Goal: Task Accomplishment & Management: Manage account settings

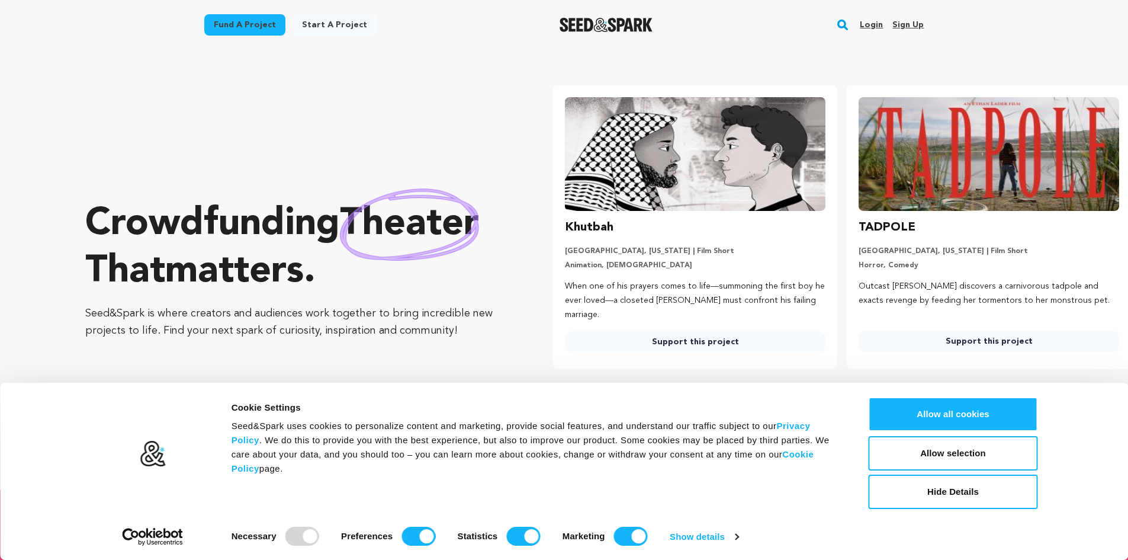
scroll to position [0, 303]
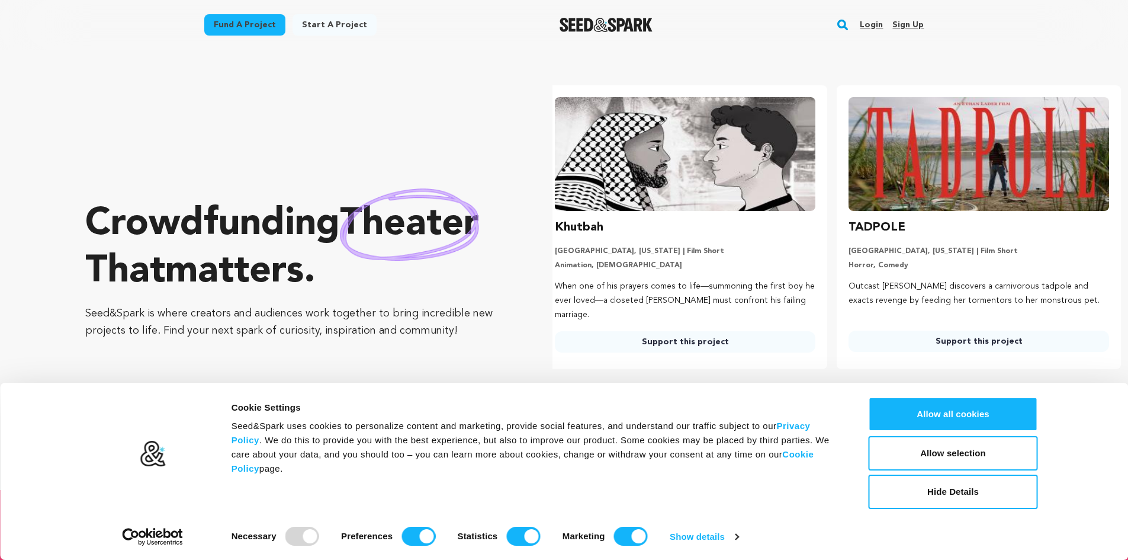
click at [911, 21] on link "Sign up" at bounding box center [908, 24] width 31 height 19
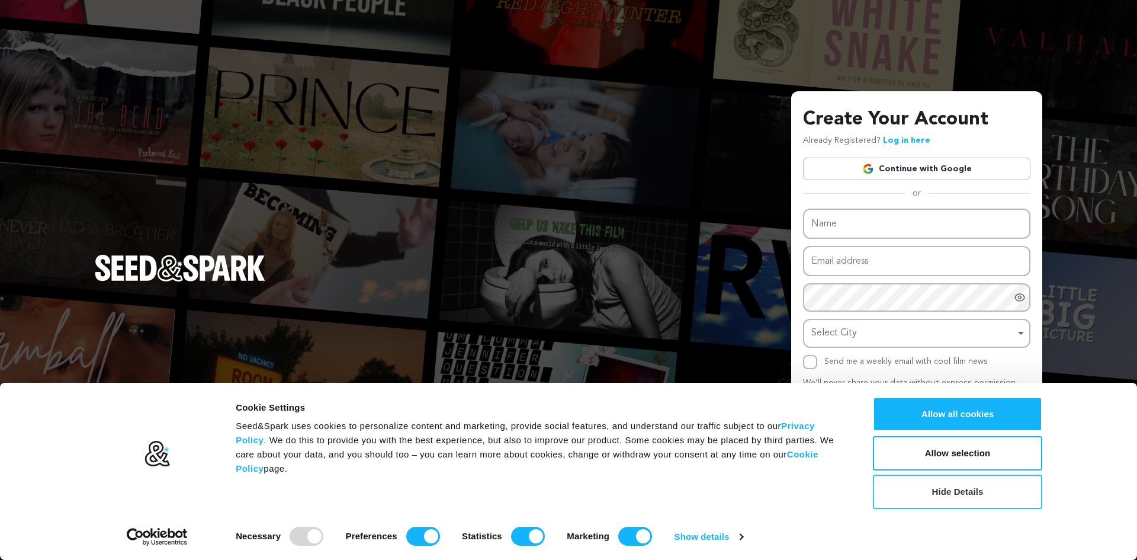
click at [962, 488] on button "Hide Details" at bounding box center [957, 491] width 169 height 34
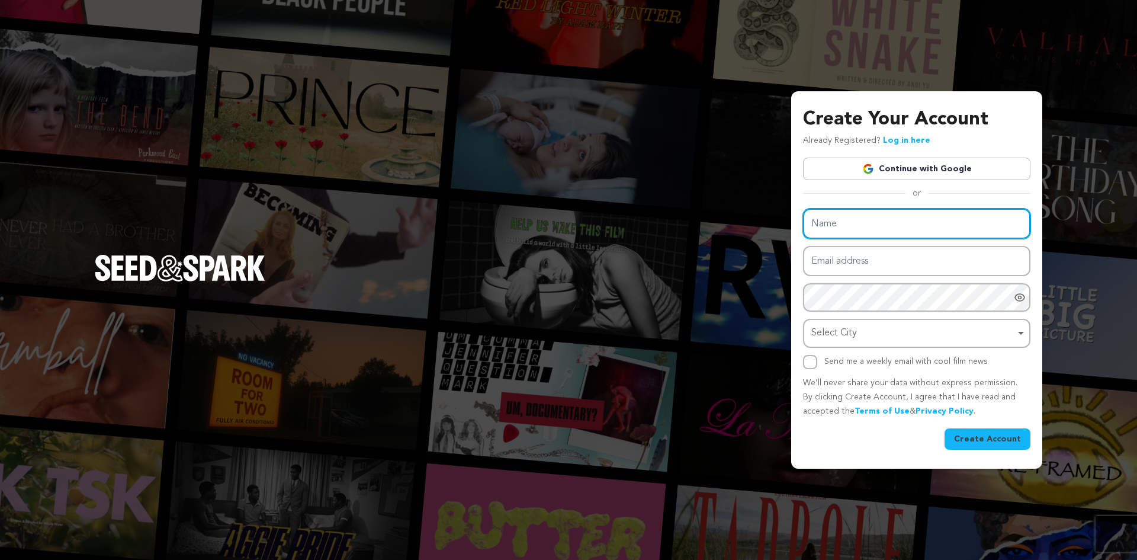
click at [852, 225] on input "Name" at bounding box center [916, 224] width 227 height 30
click at [877, 180] on link "Continue with Google" at bounding box center [916, 169] width 227 height 23
click at [878, 168] on link "Continue with Google" at bounding box center [916, 169] width 227 height 23
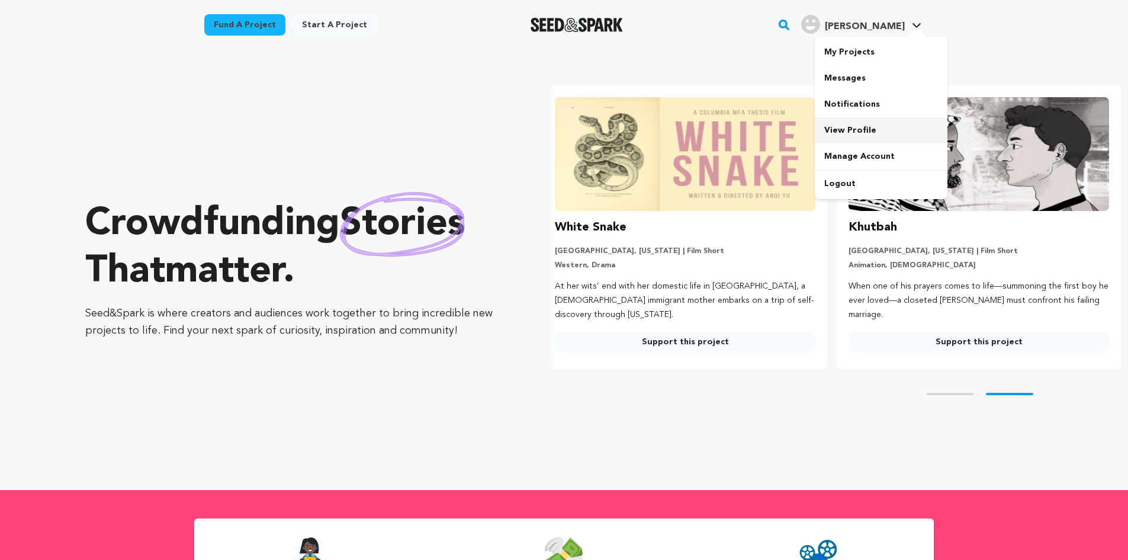
click at [843, 121] on link "View Profile" at bounding box center [881, 130] width 133 height 26
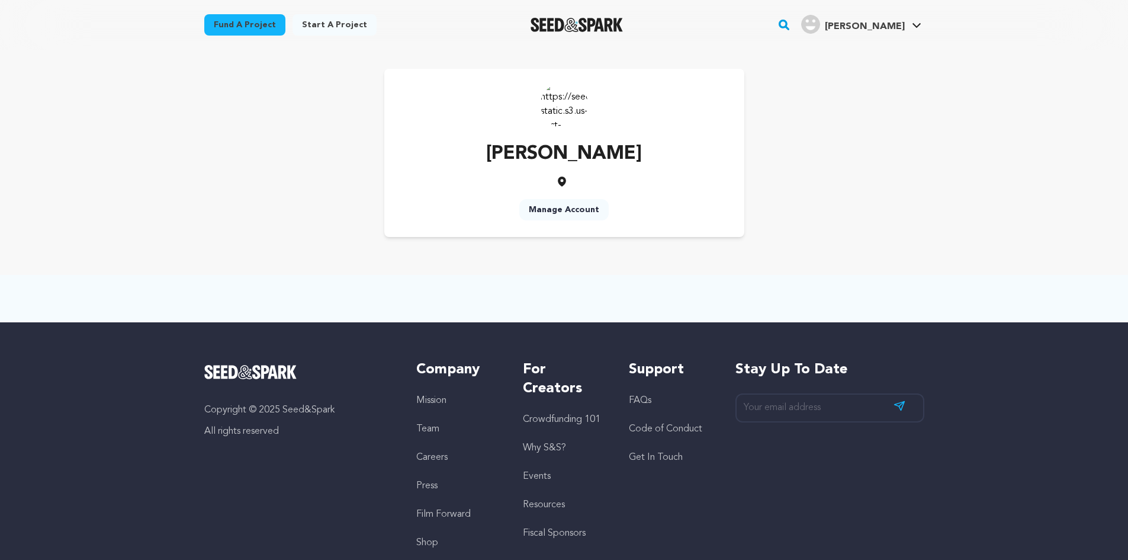
click at [564, 206] on link "Manage Account" at bounding box center [563, 209] width 89 height 21
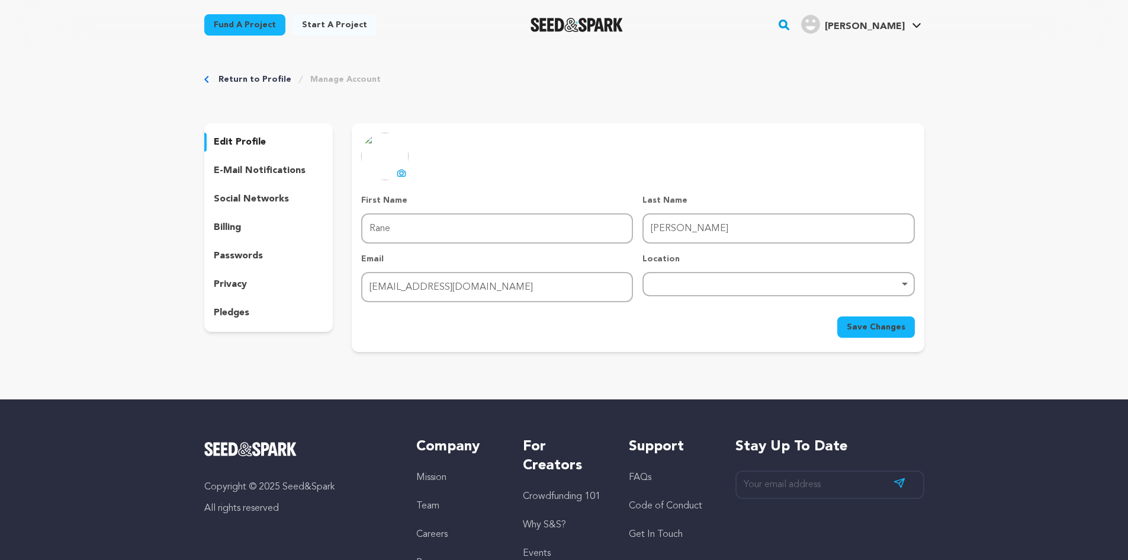
click at [256, 195] on p "social networks" at bounding box center [251, 199] width 75 height 14
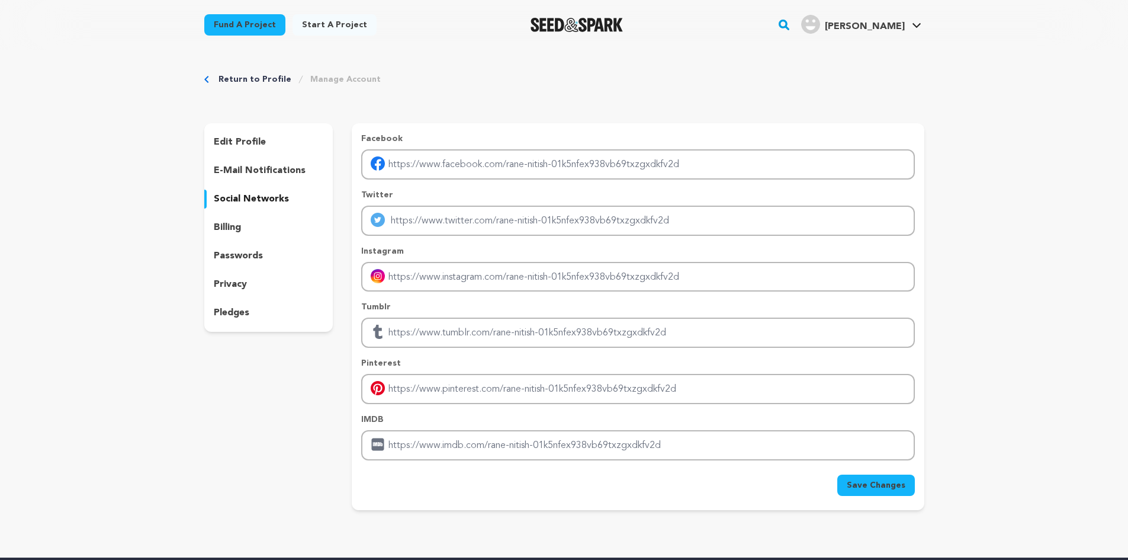
click at [238, 175] on p "e-mail notifications" at bounding box center [260, 170] width 92 height 14
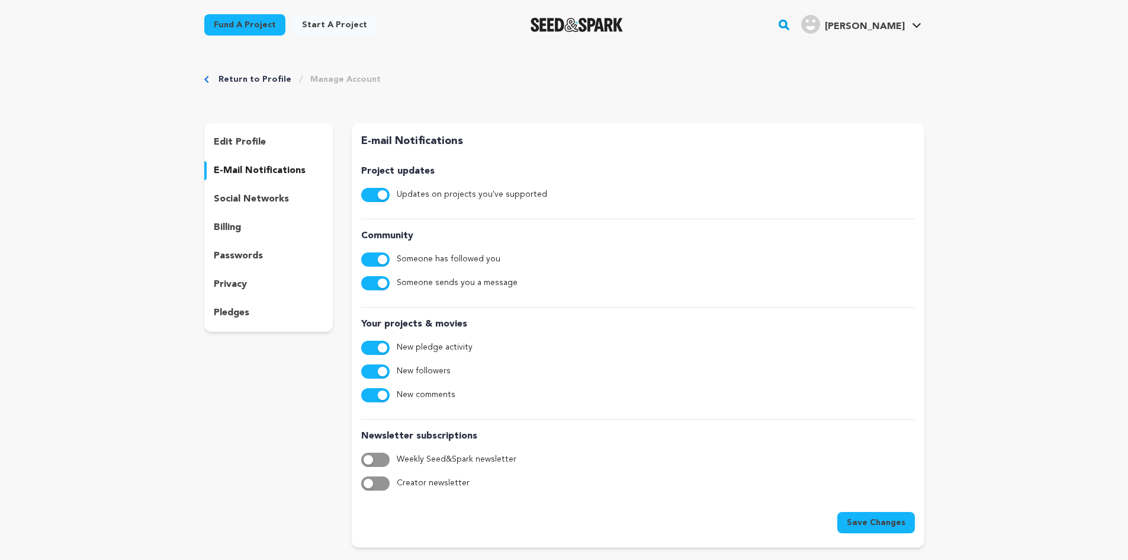
click at [249, 140] on p "edit profile" at bounding box center [240, 142] width 52 height 14
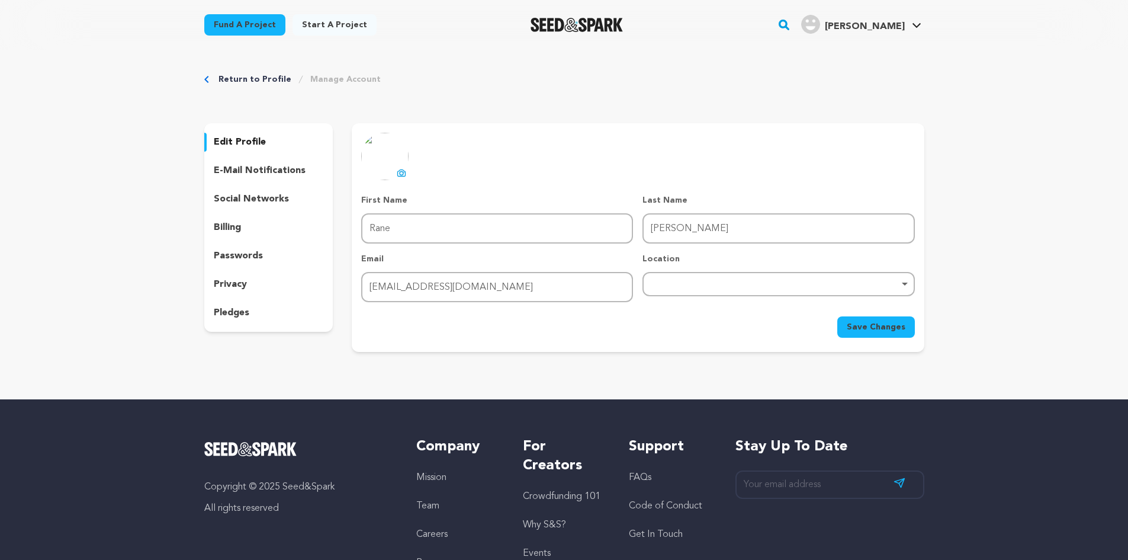
click at [243, 199] on p "social networks" at bounding box center [251, 199] width 75 height 14
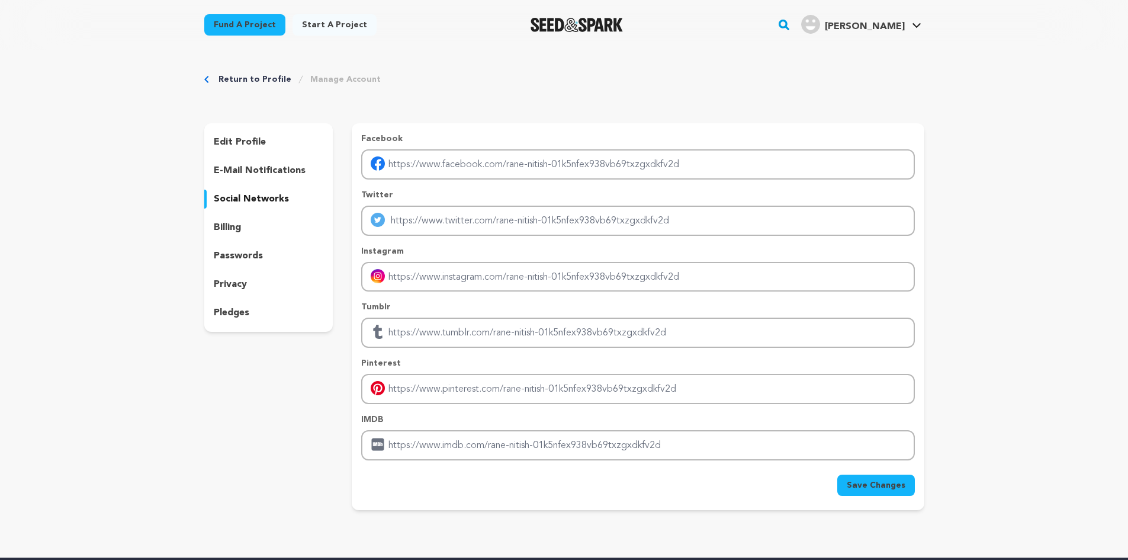
click at [233, 226] on p "billing" at bounding box center [227, 227] width 27 height 14
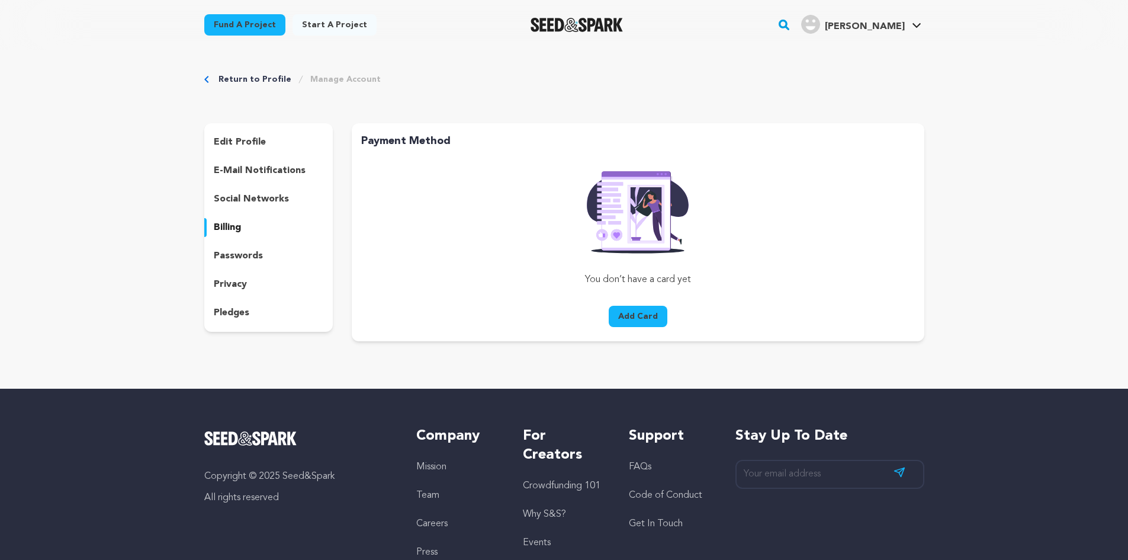
click at [243, 251] on p "passwords" at bounding box center [238, 256] width 49 height 14
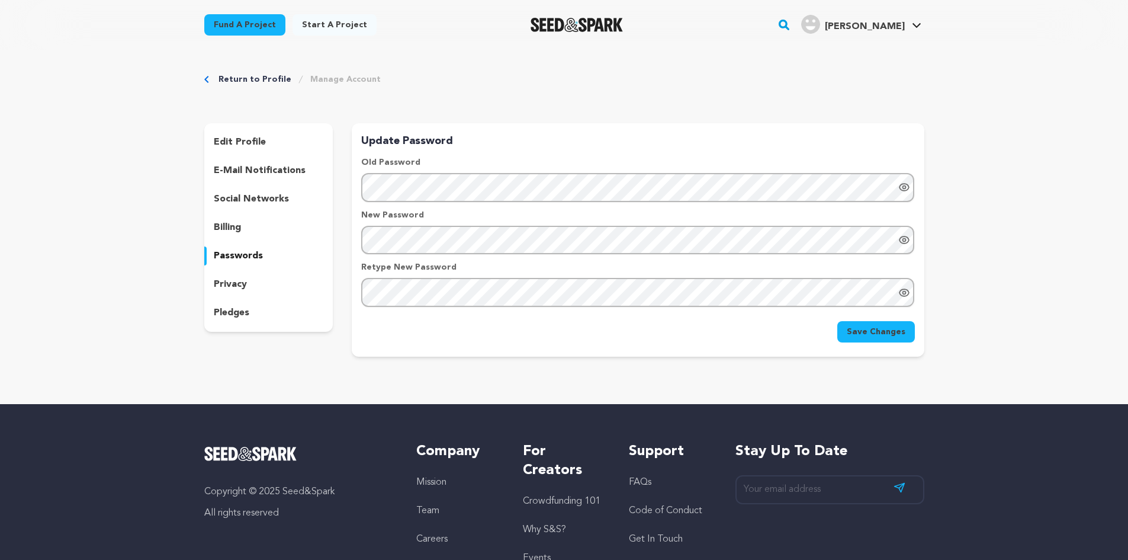
click at [242, 277] on p "privacy" at bounding box center [230, 284] width 33 height 14
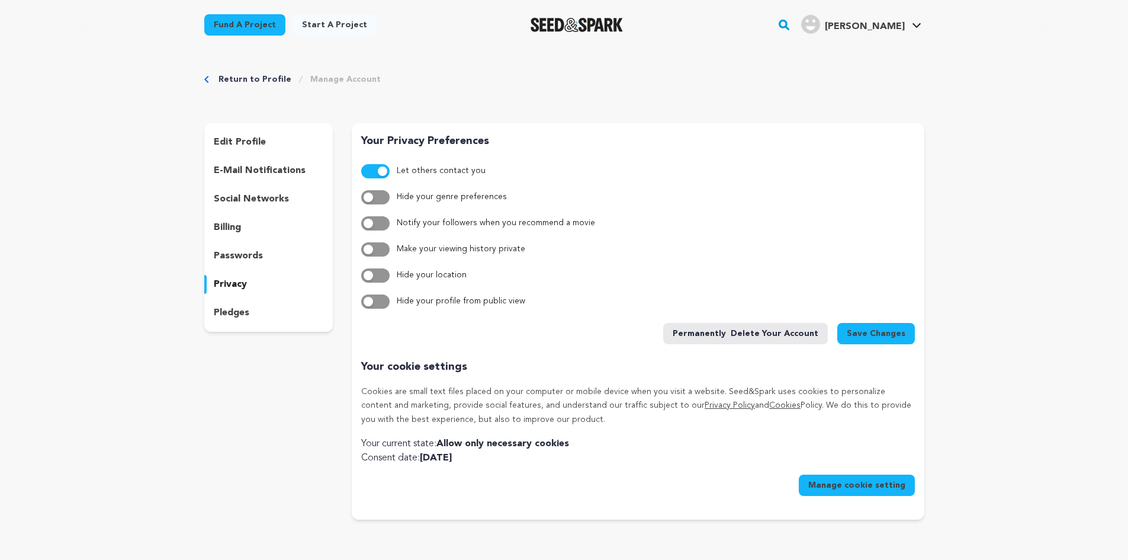
click at [244, 307] on p "pledges" at bounding box center [232, 313] width 36 height 14
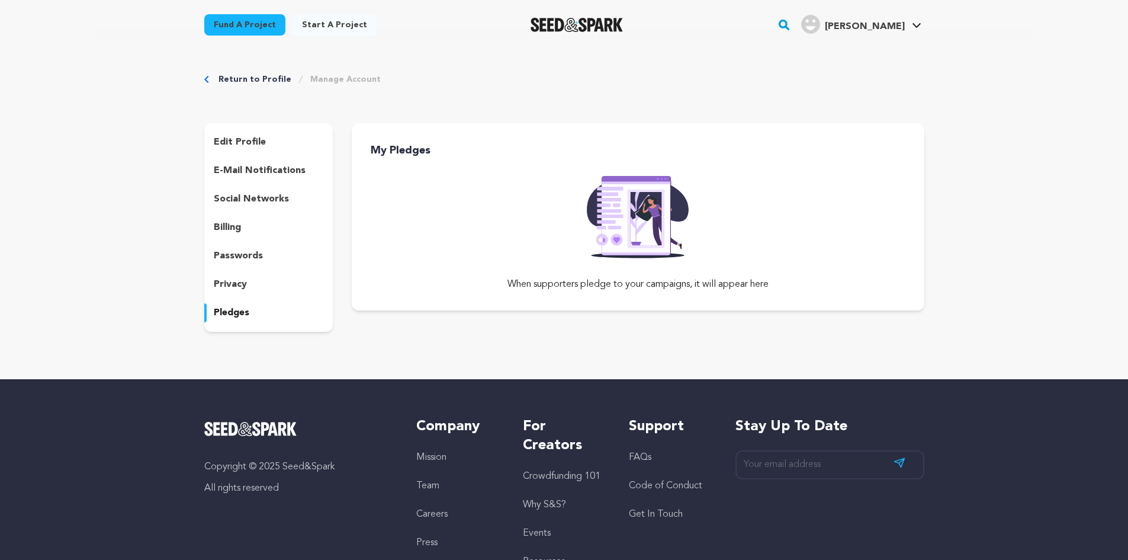
click at [240, 283] on p "privacy" at bounding box center [230, 284] width 33 height 14
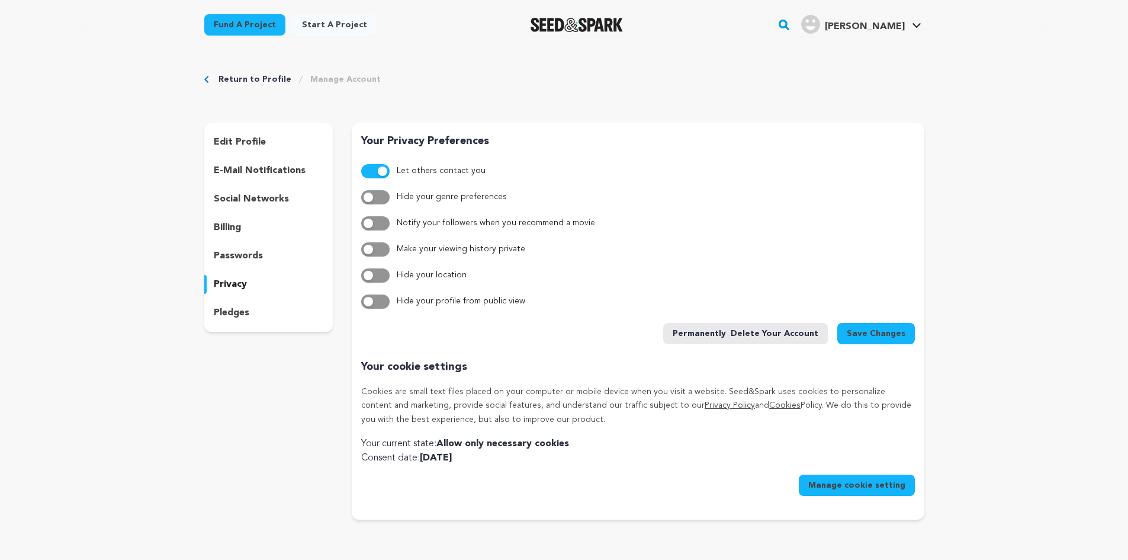
click at [237, 247] on div "passwords" at bounding box center [268, 255] width 129 height 19
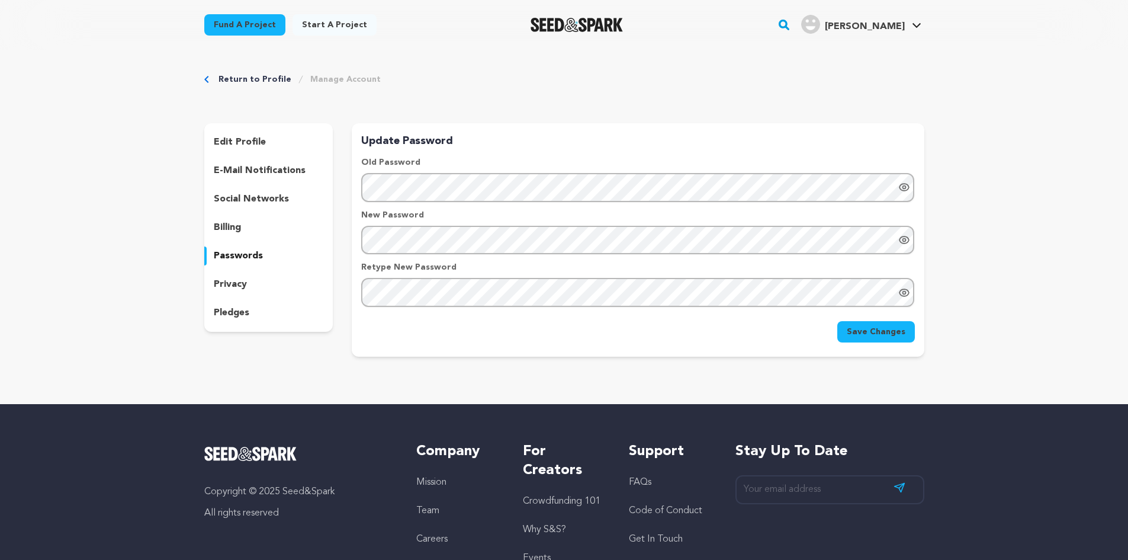
click at [241, 226] on div "billing" at bounding box center [268, 227] width 129 height 19
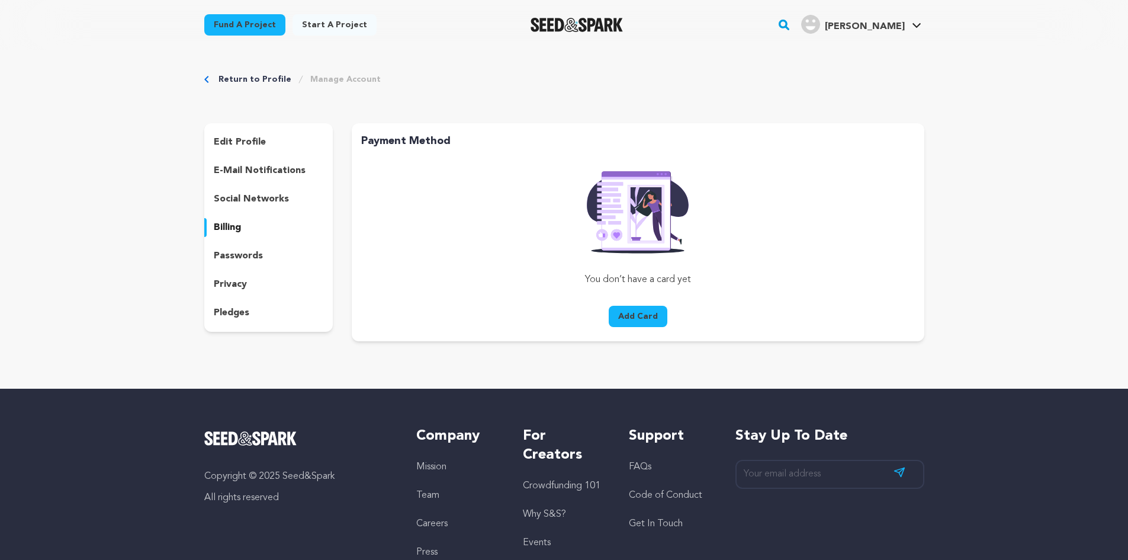
click at [249, 199] on p "social networks" at bounding box center [251, 199] width 75 height 14
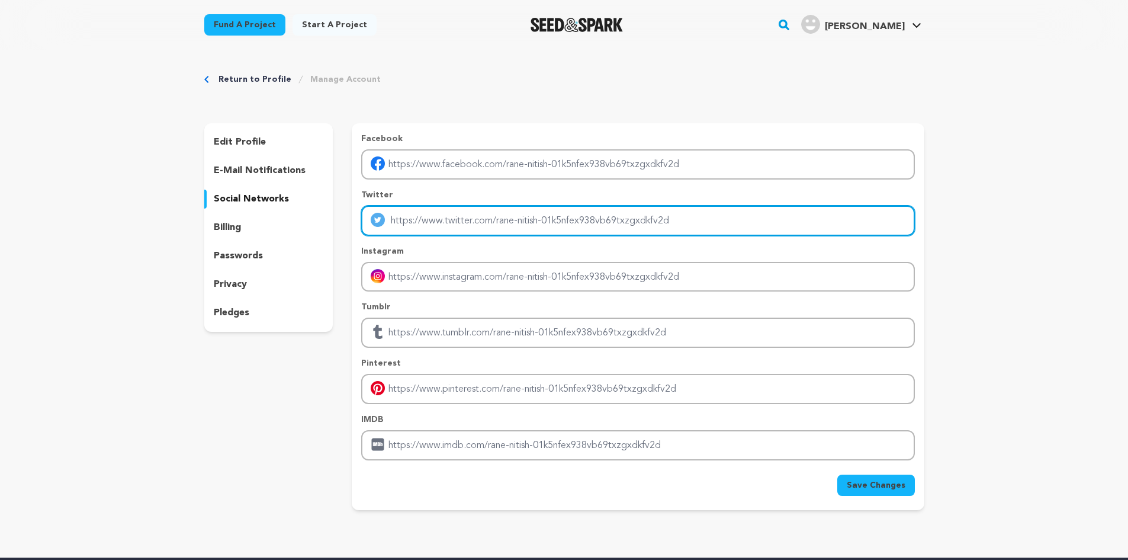
click at [490, 220] on input "Enter twitter profile link" at bounding box center [637, 221] width 553 height 30
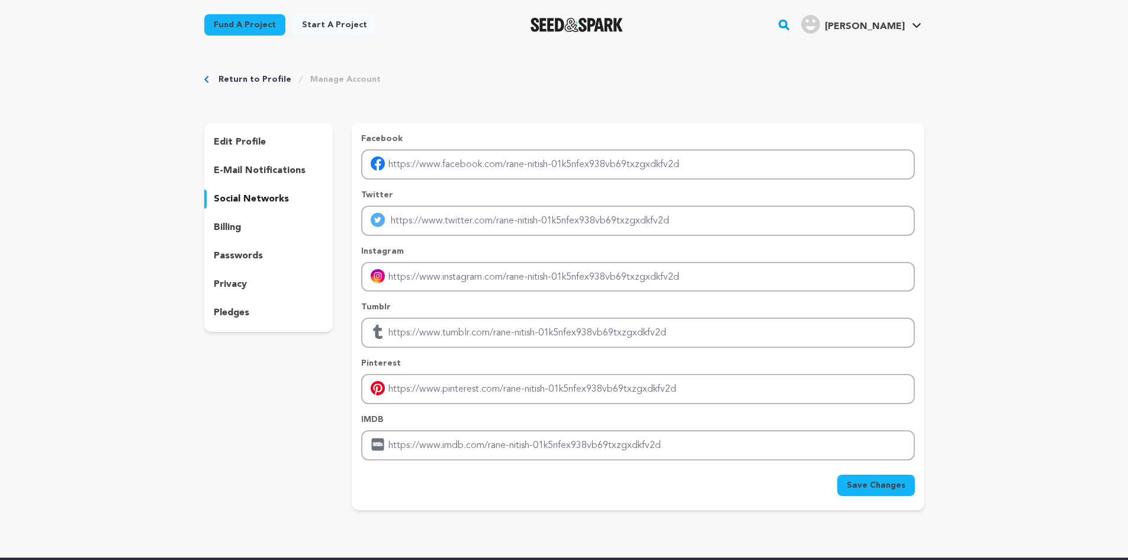
click at [303, 357] on div "edit profile e-mail notifications social networks billing passwords privacy ple…" at bounding box center [268, 316] width 129 height 387
click at [236, 182] on div "edit profile e-mail notifications social networks billing passwords privacy ple…" at bounding box center [268, 227] width 129 height 209
click at [245, 200] on p "social networks" at bounding box center [251, 199] width 75 height 14
click at [264, 168] on p "e-mail notifications" at bounding box center [260, 170] width 92 height 14
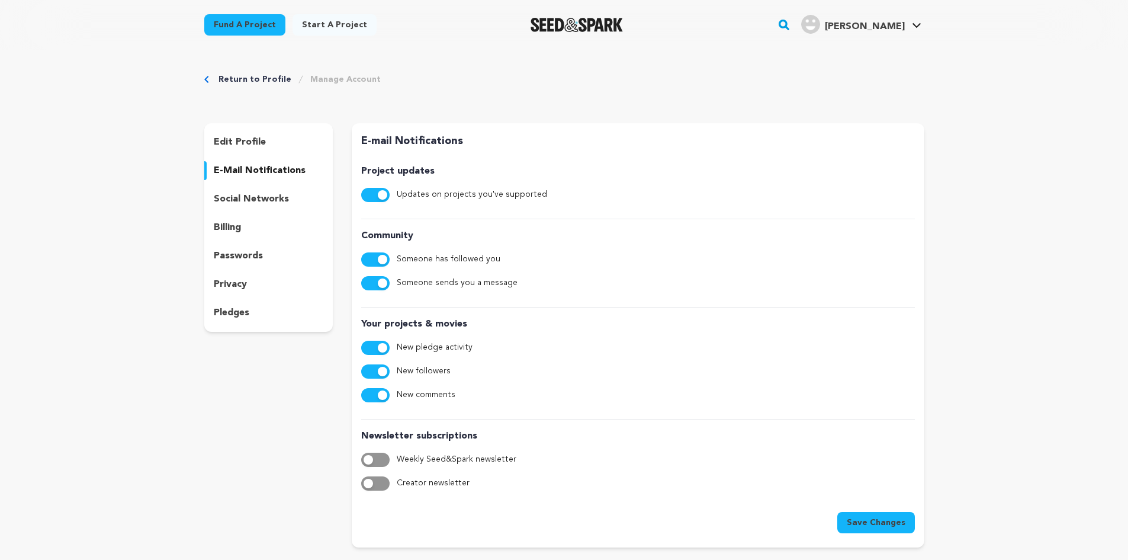
click at [257, 138] on p "edit profile" at bounding box center [240, 142] width 52 height 14
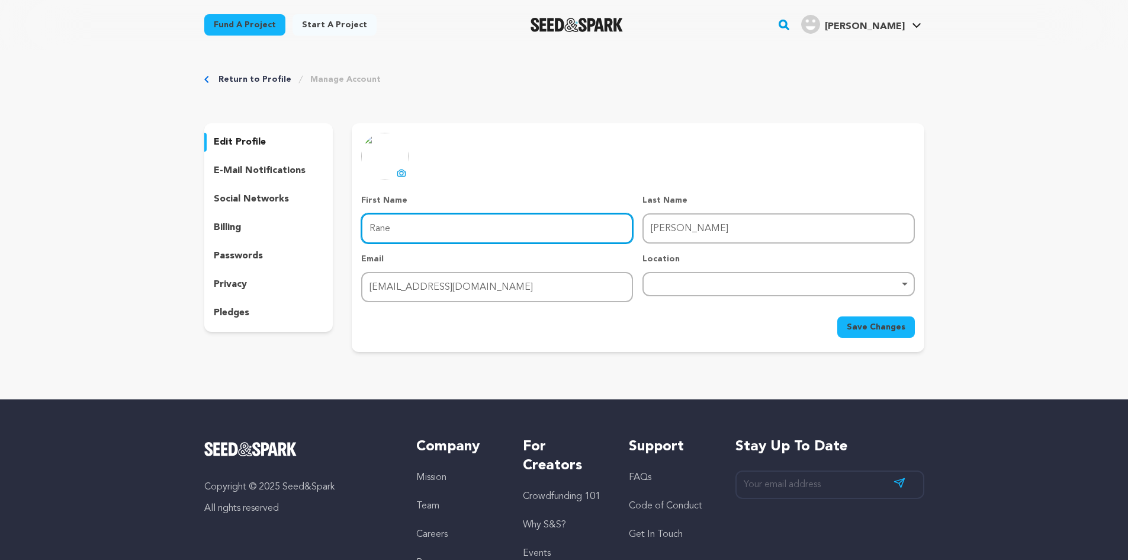
click at [514, 219] on input "Rane" at bounding box center [497, 228] width 272 height 30
click at [666, 272] on div "Remove item" at bounding box center [779, 284] width 272 height 24
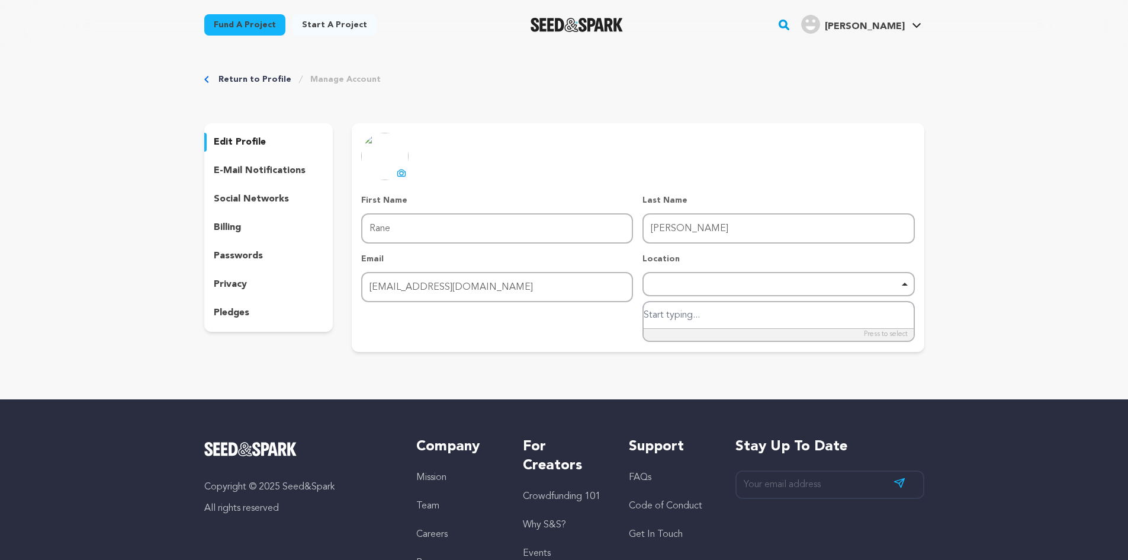
click at [675, 313] on input "search" at bounding box center [779, 315] width 270 height 27
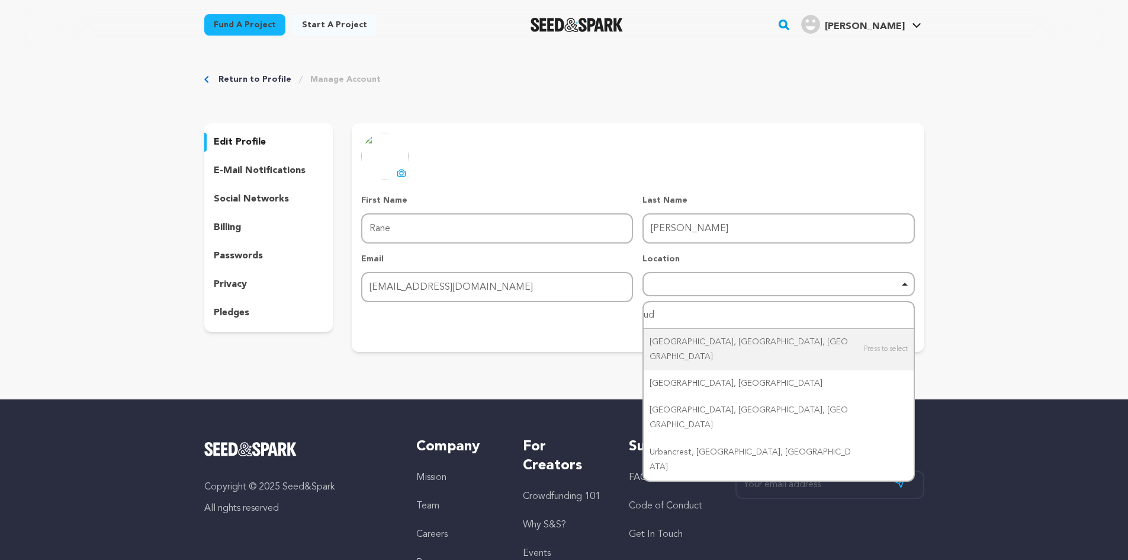
type input "uda"
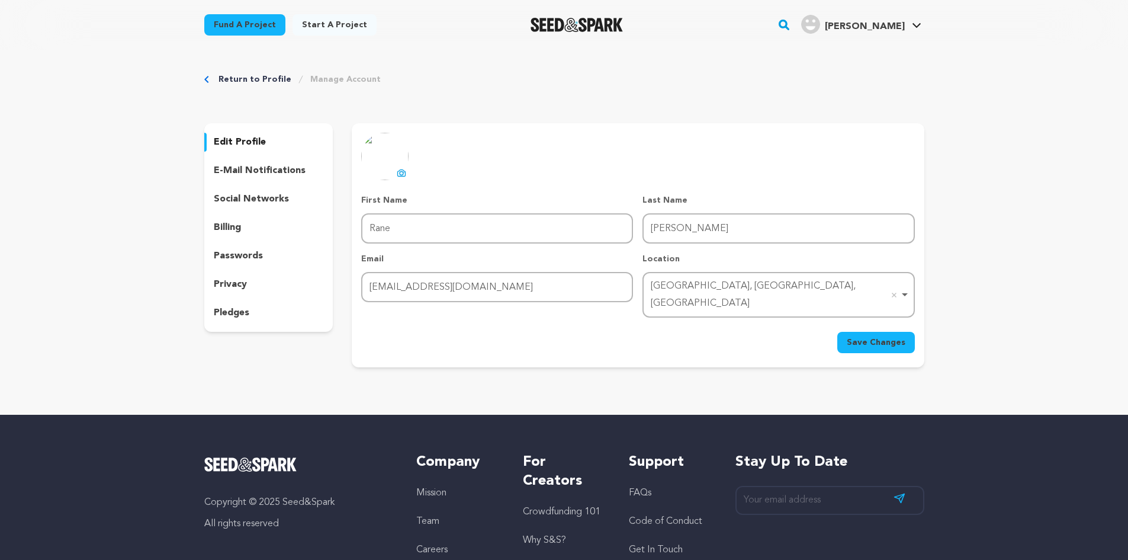
click at [852, 336] on span "Save Changes" at bounding box center [876, 342] width 59 height 12
click at [245, 176] on p "e-mail notifications" at bounding box center [260, 170] width 92 height 14
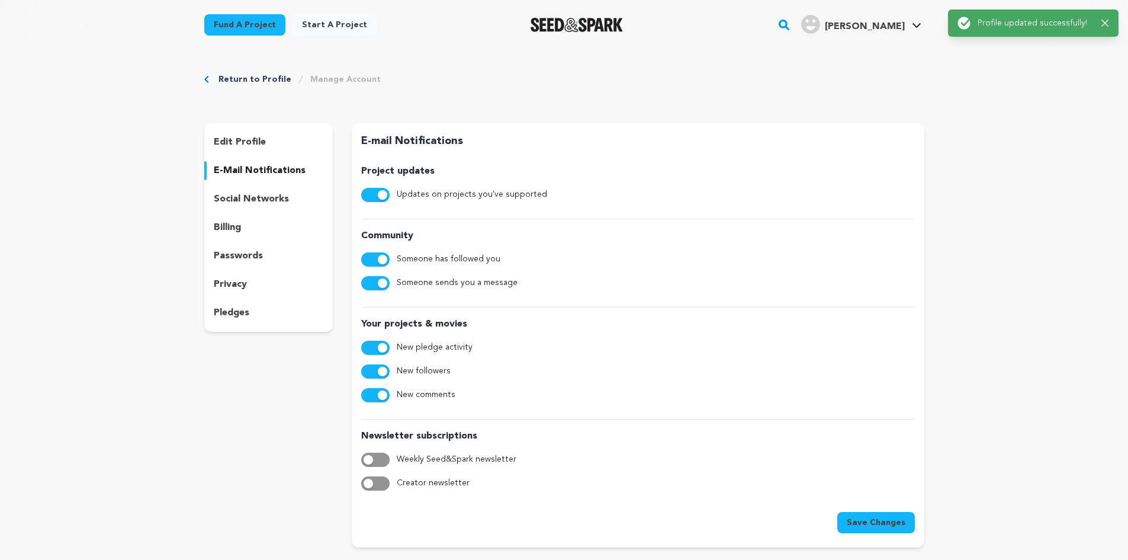
click at [262, 195] on p "social networks" at bounding box center [251, 199] width 75 height 14
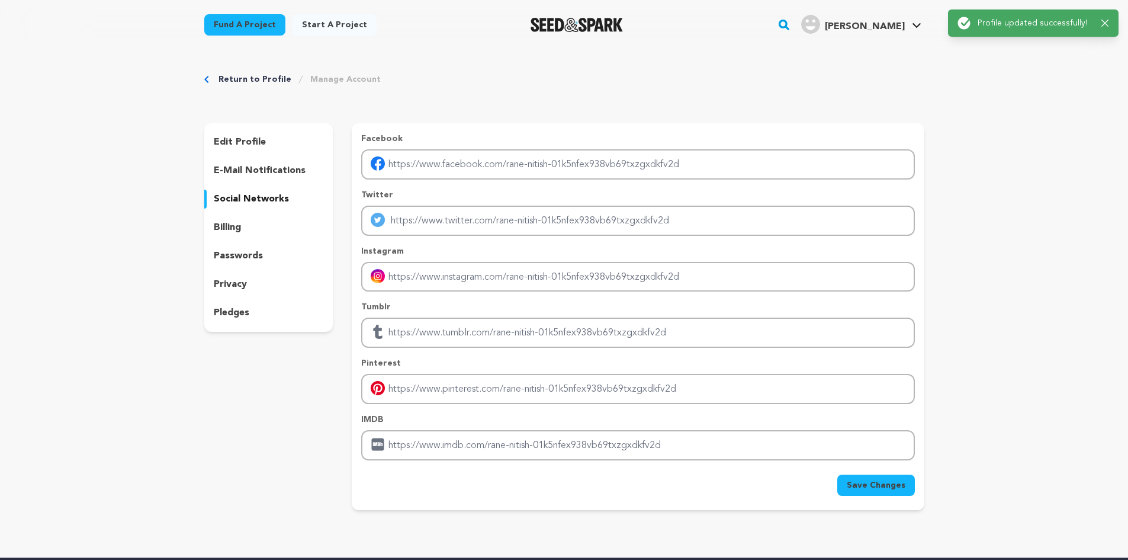
click at [249, 171] on p "e-mail notifications" at bounding box center [260, 170] width 92 height 14
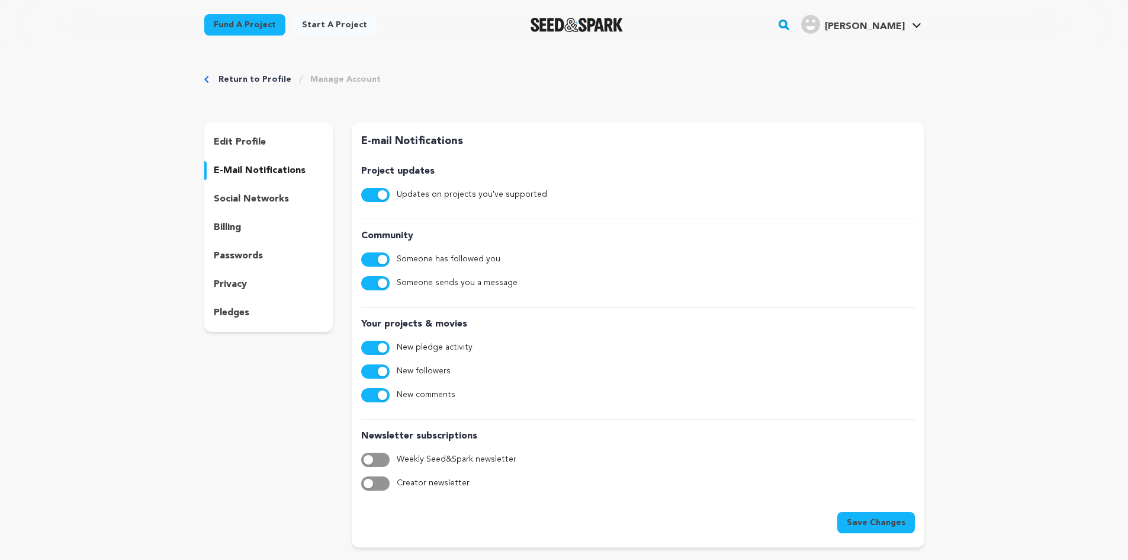
click at [258, 201] on p "social networks" at bounding box center [251, 199] width 75 height 14
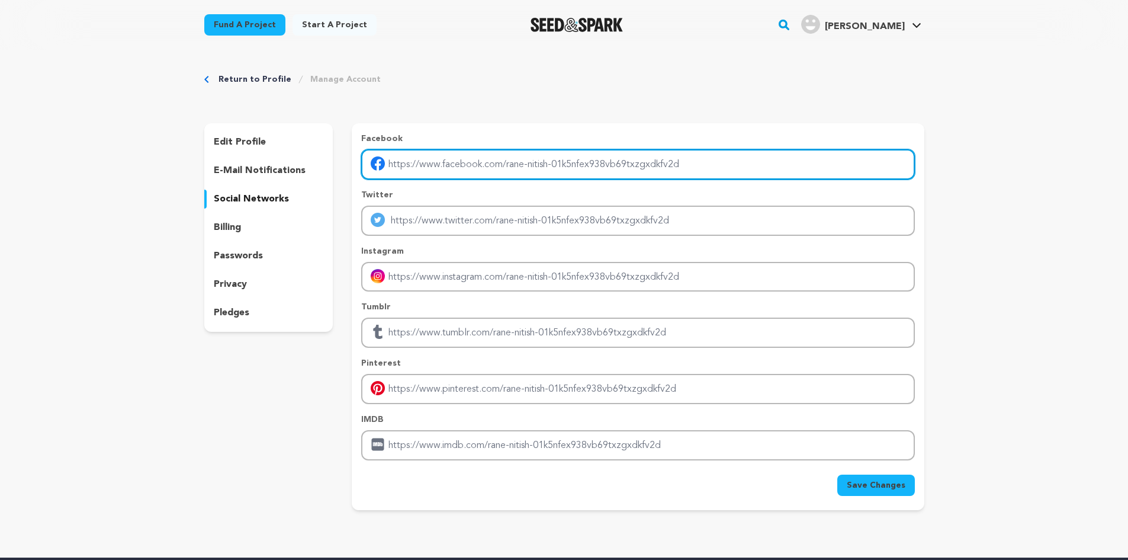
click at [444, 165] on input "Enter facebook profile link" at bounding box center [637, 164] width 553 height 30
type input "https://www.facebook.com/prashantnss/"
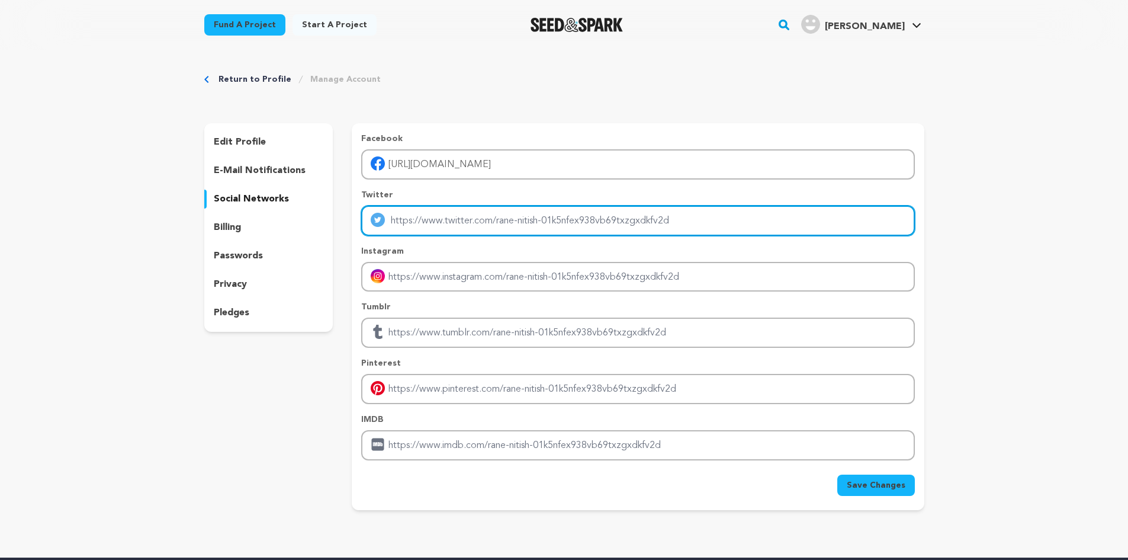
click at [431, 216] on input "Enter twitter profile link" at bounding box center [637, 221] width 553 height 30
type input "https://x.com/prashantnss"
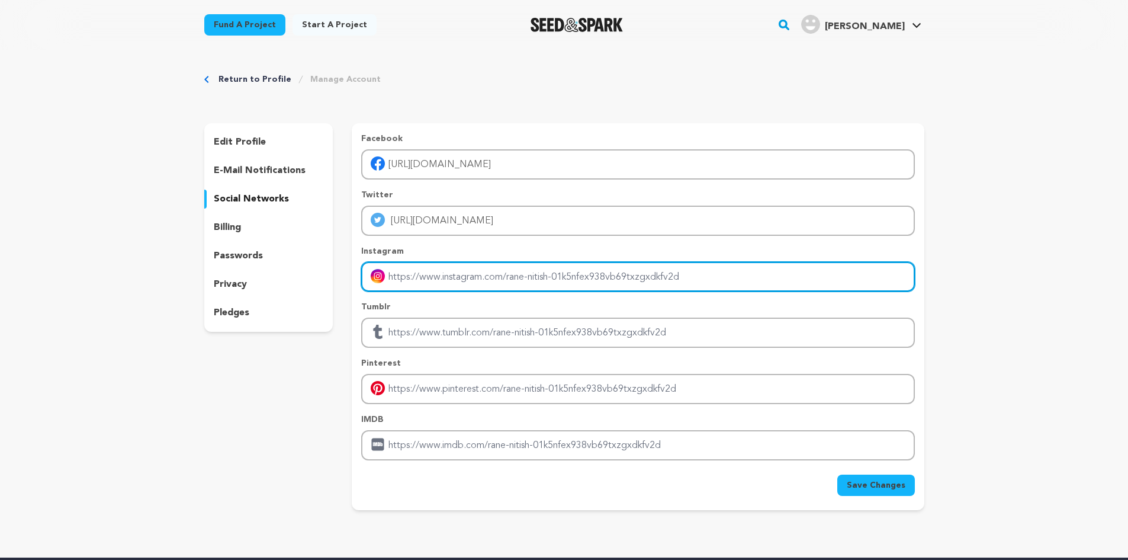
click at [422, 280] on input "Enter instagram handle link" at bounding box center [637, 277] width 553 height 30
paste input "https://www.instagram.com/prashantnss/"
type input "https://www.instagram.com/prashantnss/"
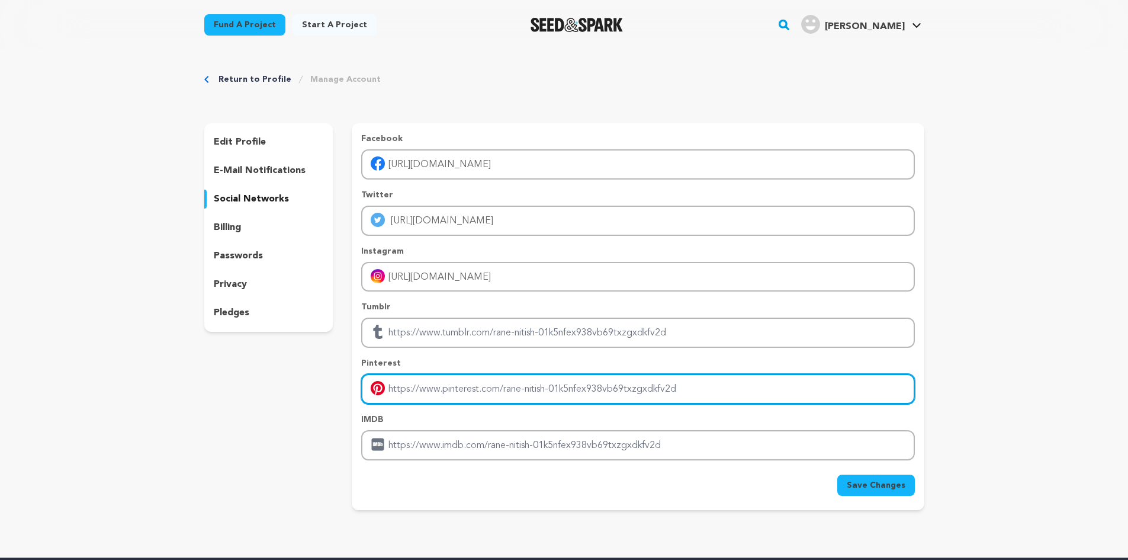
click at [468, 391] on input "Enter pinterest profile link" at bounding box center [637, 389] width 553 height 30
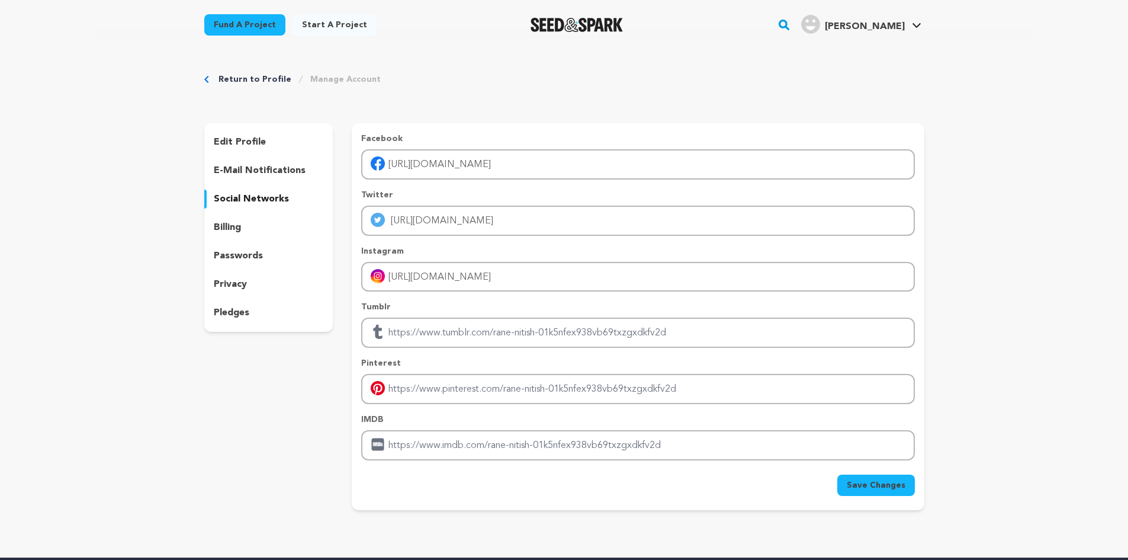
click at [462, 426] on div "IMDB" at bounding box center [637, 436] width 553 height 47
drag, startPoint x: 881, startPoint y: 488, endPoint x: 844, endPoint y: 476, distance: 39.2
click at [878, 488] on span "Save Changes" at bounding box center [876, 485] width 59 height 12
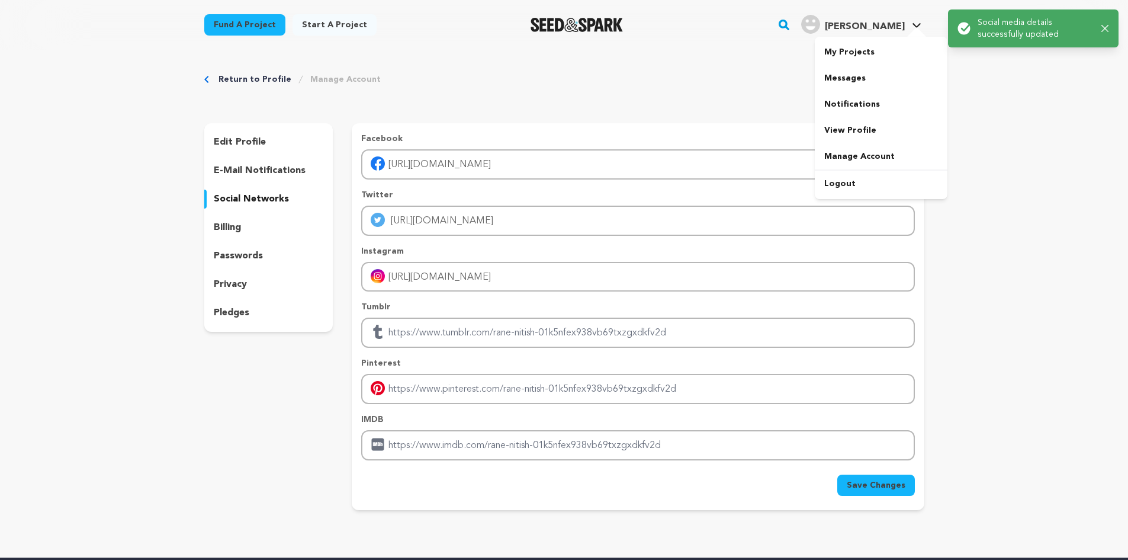
click at [888, 34] on span "Rane N. Rane N." at bounding box center [861, 24] width 125 height 25
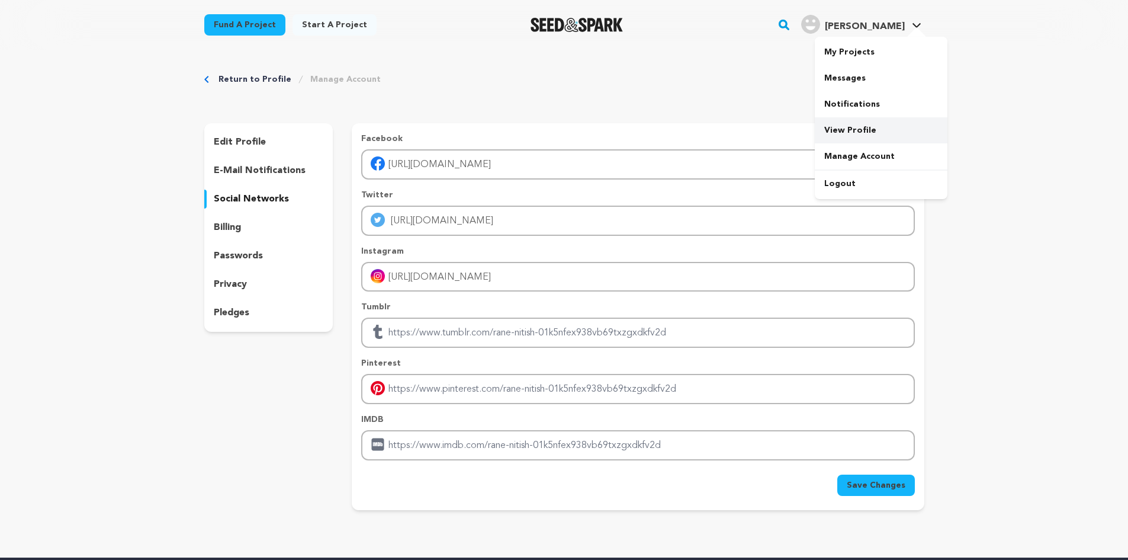
click at [853, 121] on link "View Profile" at bounding box center [881, 130] width 133 height 26
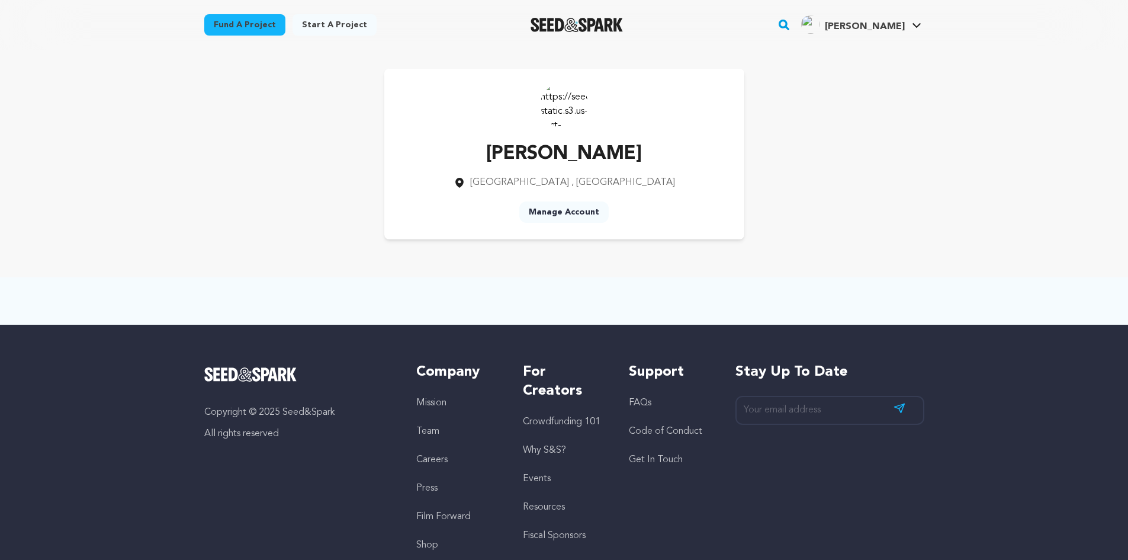
click at [559, 216] on link "Manage Account" at bounding box center [563, 211] width 89 height 21
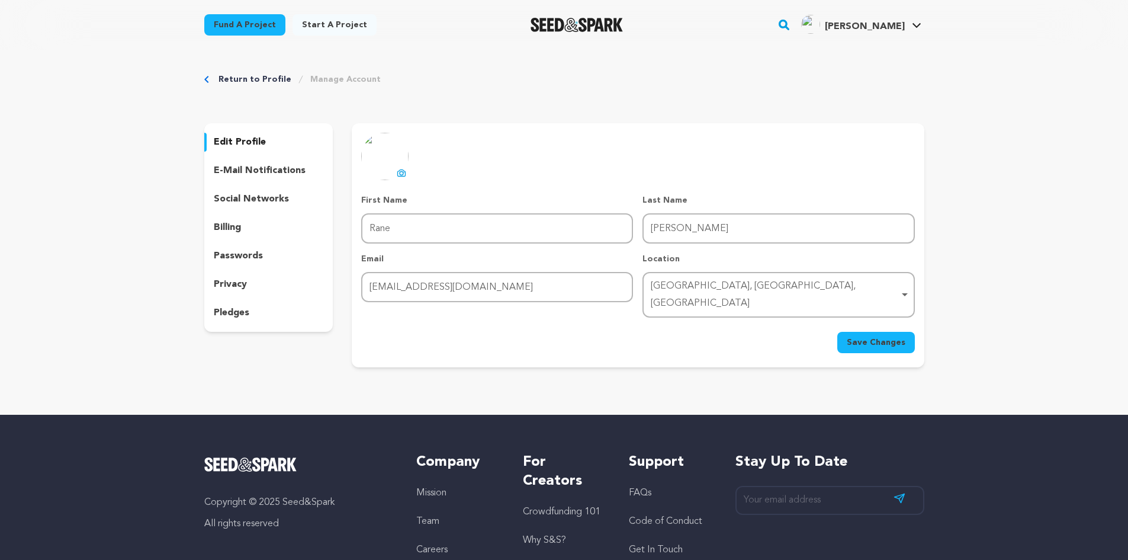
click at [252, 203] on p "social networks" at bounding box center [251, 199] width 75 height 14
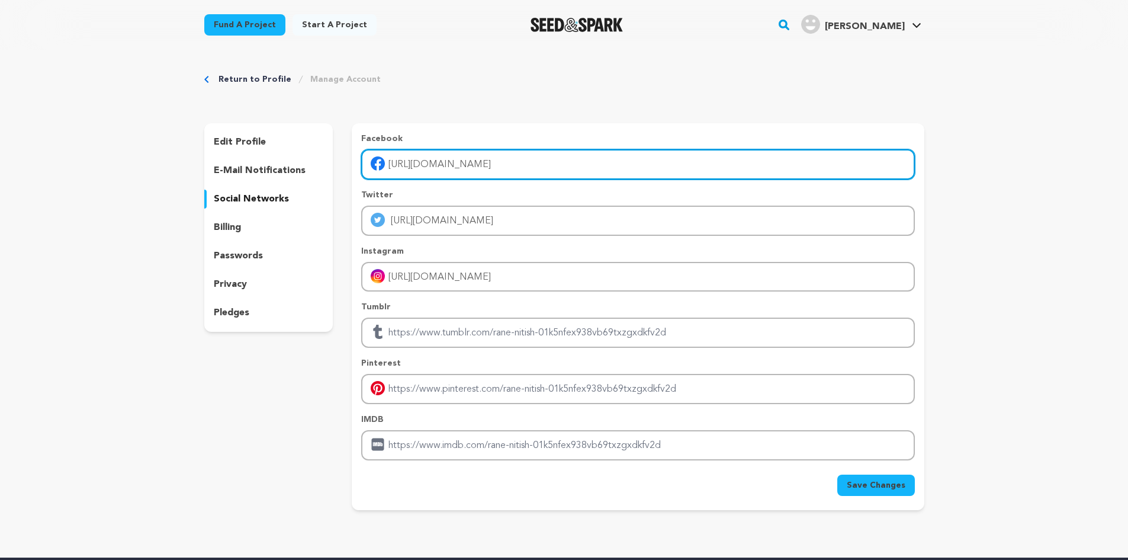
click at [503, 166] on input "[URL][DOMAIN_NAME]" at bounding box center [637, 164] width 553 height 30
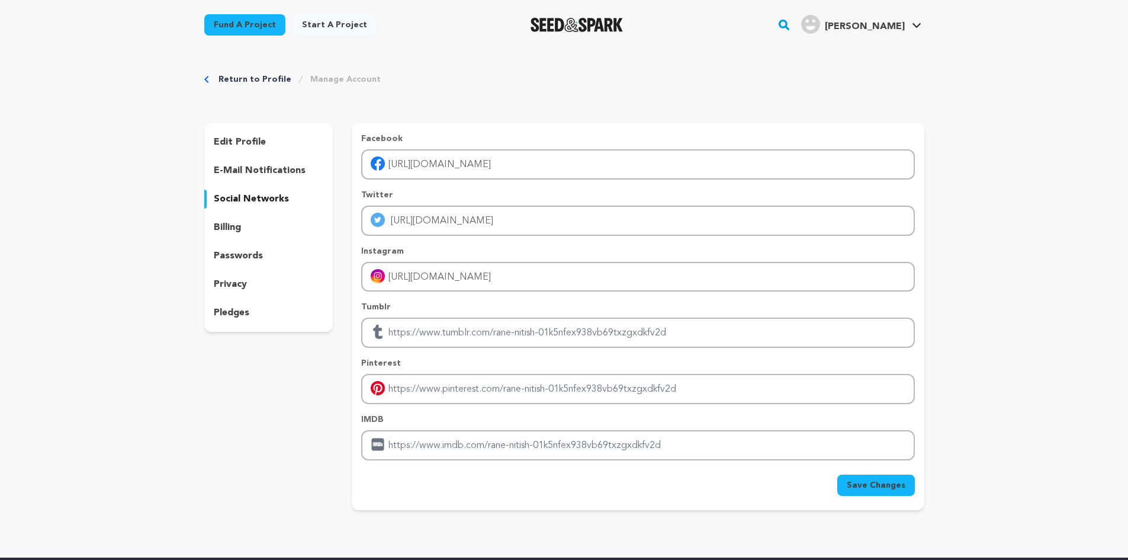
drag, startPoint x: 864, startPoint y: 481, endPoint x: 717, endPoint y: 448, distance: 149.9
click at [864, 482] on span "Save Changes" at bounding box center [876, 485] width 59 height 12
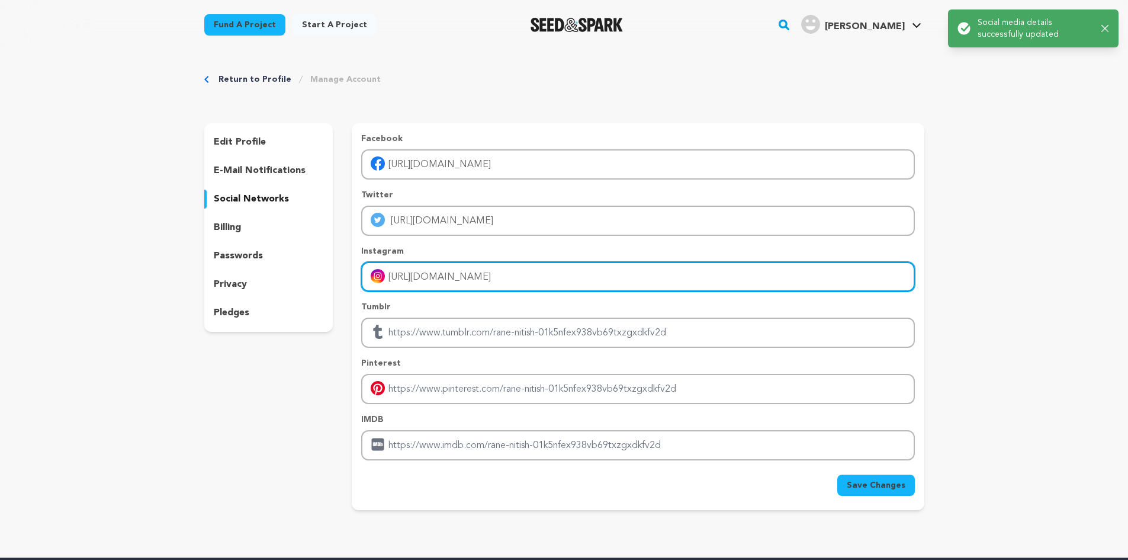
click at [507, 275] on input "[URL][DOMAIN_NAME]" at bounding box center [637, 277] width 553 height 30
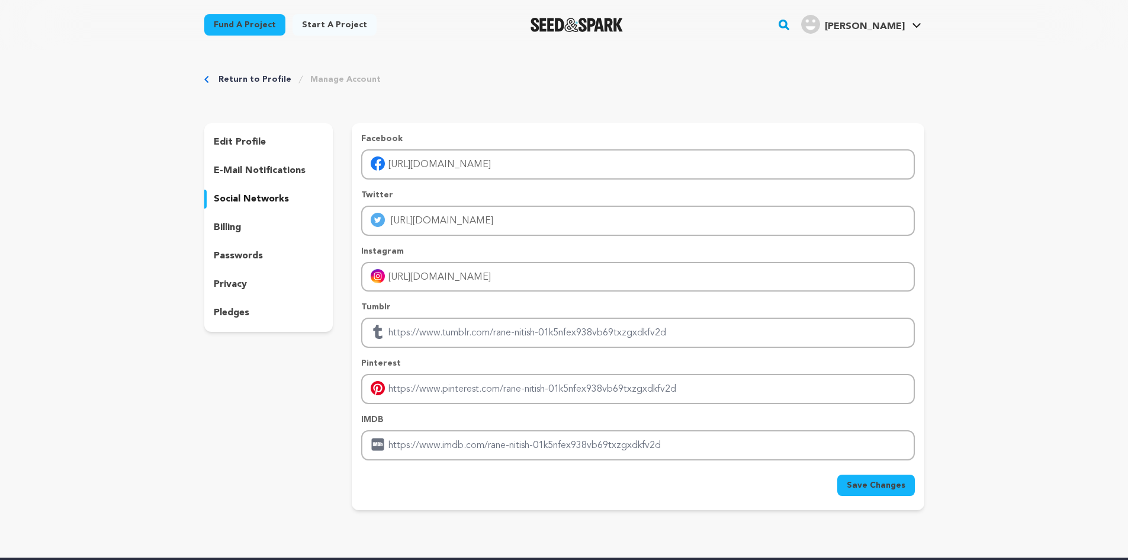
click at [237, 74] on link "Return to Profile" at bounding box center [255, 79] width 73 height 12
